Goal: Information Seeking & Learning: Learn about a topic

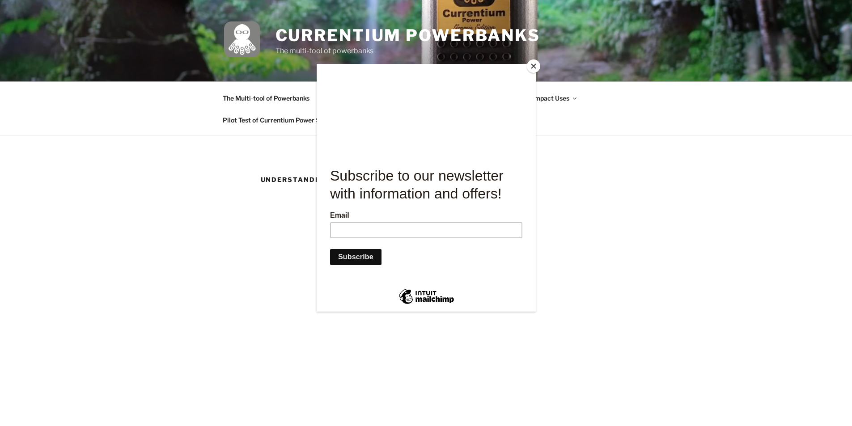
click at [533, 66] on button "Close" at bounding box center [533, 65] width 13 height 13
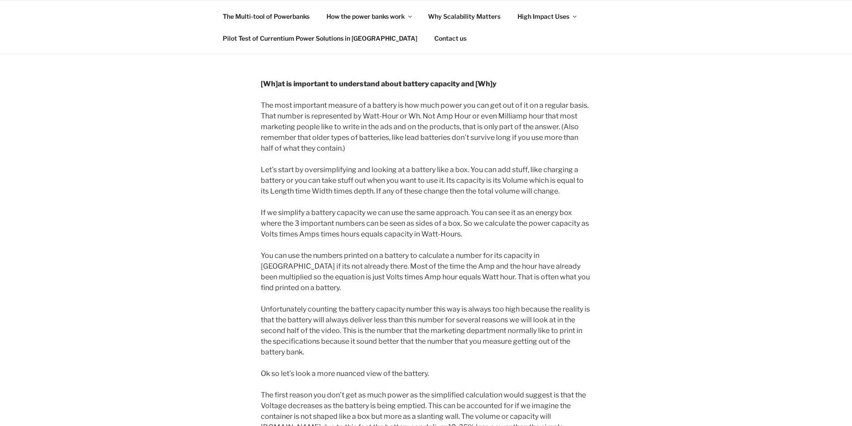
scroll to position [358, 0]
drag, startPoint x: 460, startPoint y: 178, endPoint x: 375, endPoint y: 194, distance: 87.0
click at [375, 194] on p "Let’s start by oversimplifying and looking at a battery like a box. You can add…" at bounding box center [426, 180] width 331 height 32
drag, startPoint x: 371, startPoint y: 187, endPoint x: 543, endPoint y: 191, distance: 172.7
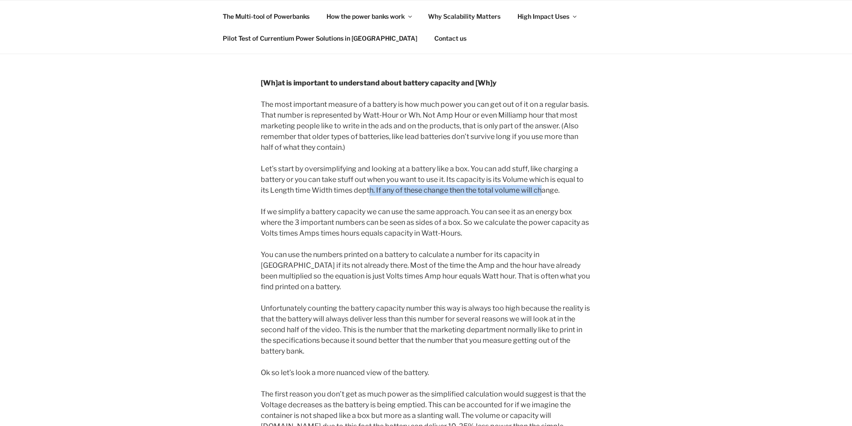
click at [543, 191] on p "Let’s start by oversimplifying and looking at a battery like a box. You can add…" at bounding box center [426, 180] width 331 height 32
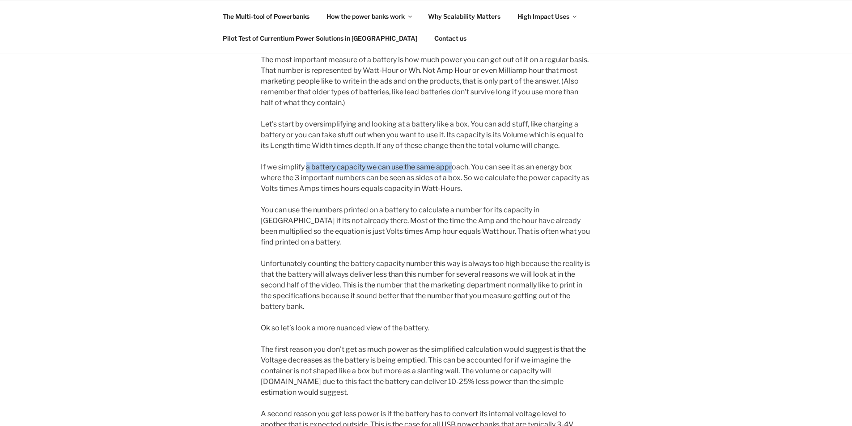
drag, startPoint x: 305, startPoint y: 164, endPoint x: 451, endPoint y: 164, distance: 146.3
click at [451, 164] on p "If we simplify a battery capacity we can use the same approach. You can see it …" at bounding box center [426, 178] width 331 height 32
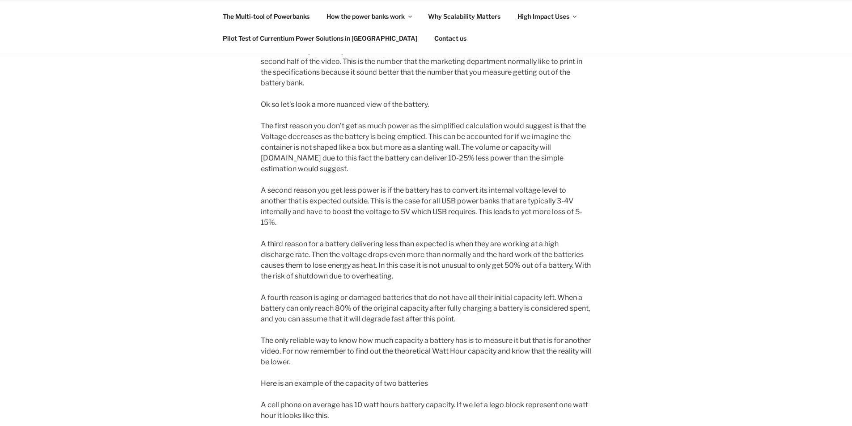
scroll to position [671, 0]
